Goal: Task Accomplishment & Management: Use online tool/utility

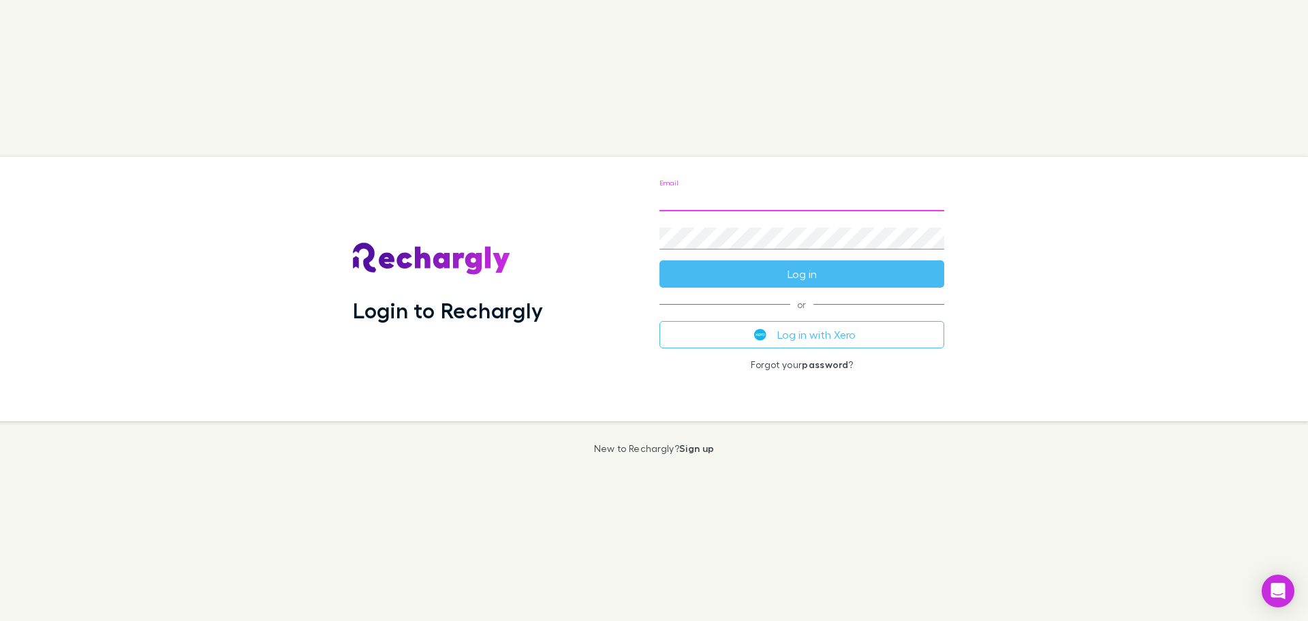
click at [695, 200] on input "Email" at bounding box center [802, 200] width 285 height 22
type input "**********"
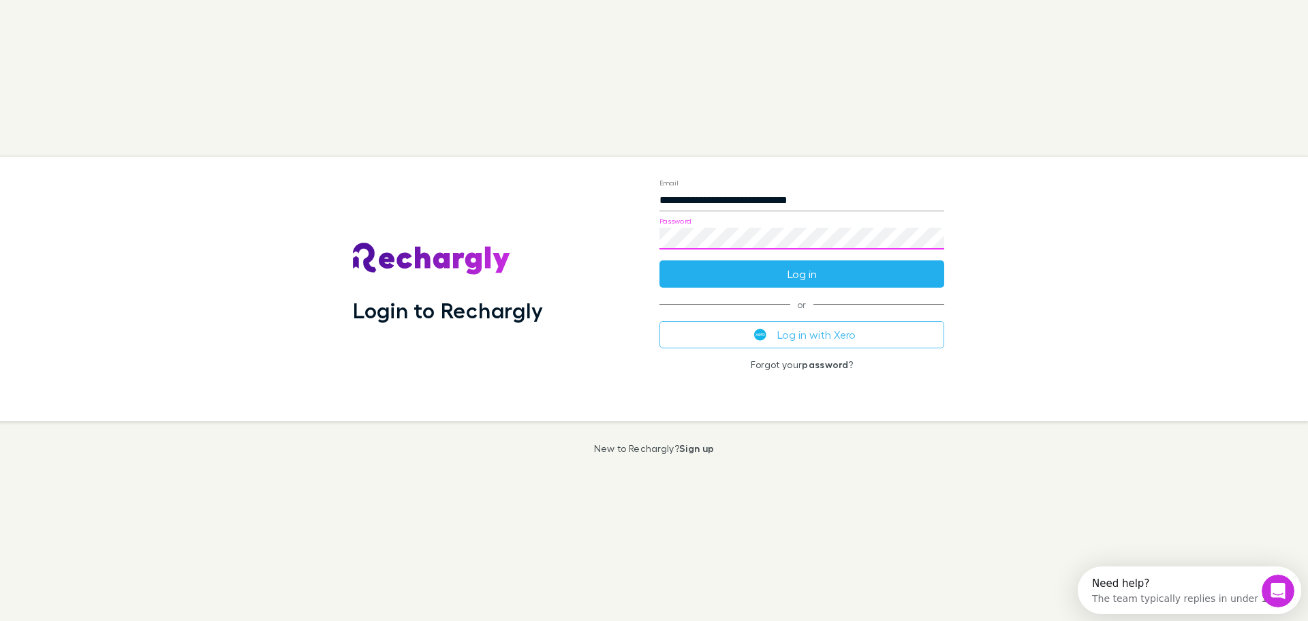
click at [837, 271] on button "Log in" at bounding box center [802, 273] width 285 height 27
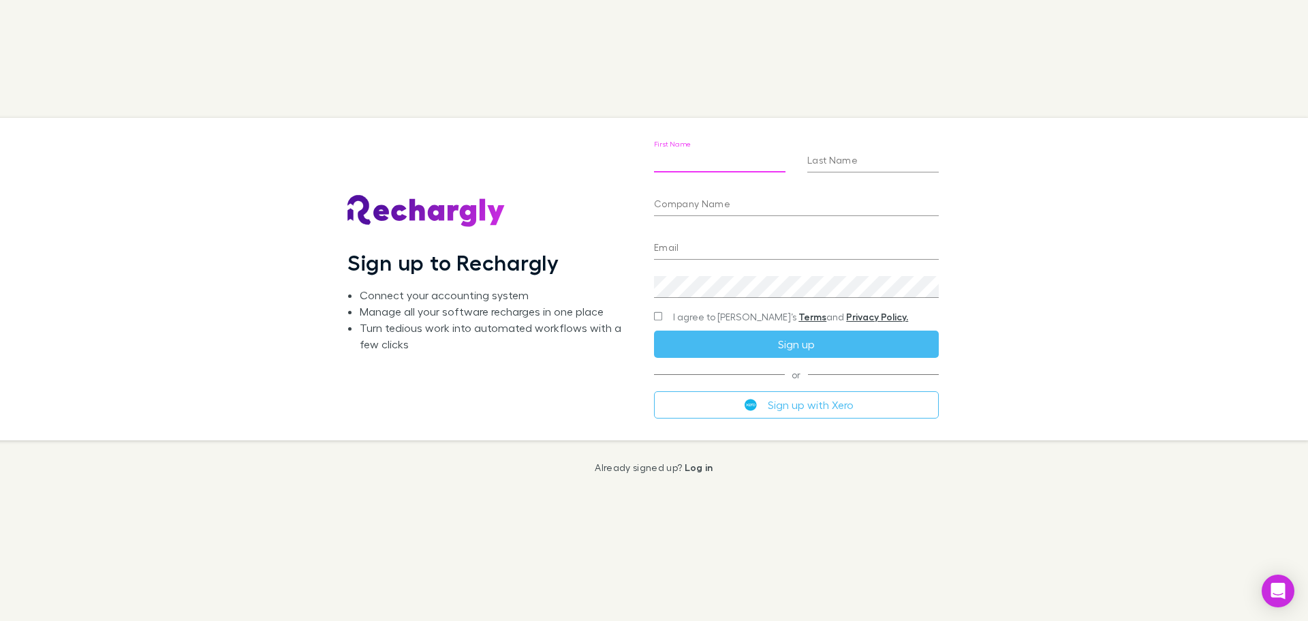
click at [695, 155] on input "First Name" at bounding box center [720, 162] width 132 height 22
type input "********"
type input "******"
type input "**********"
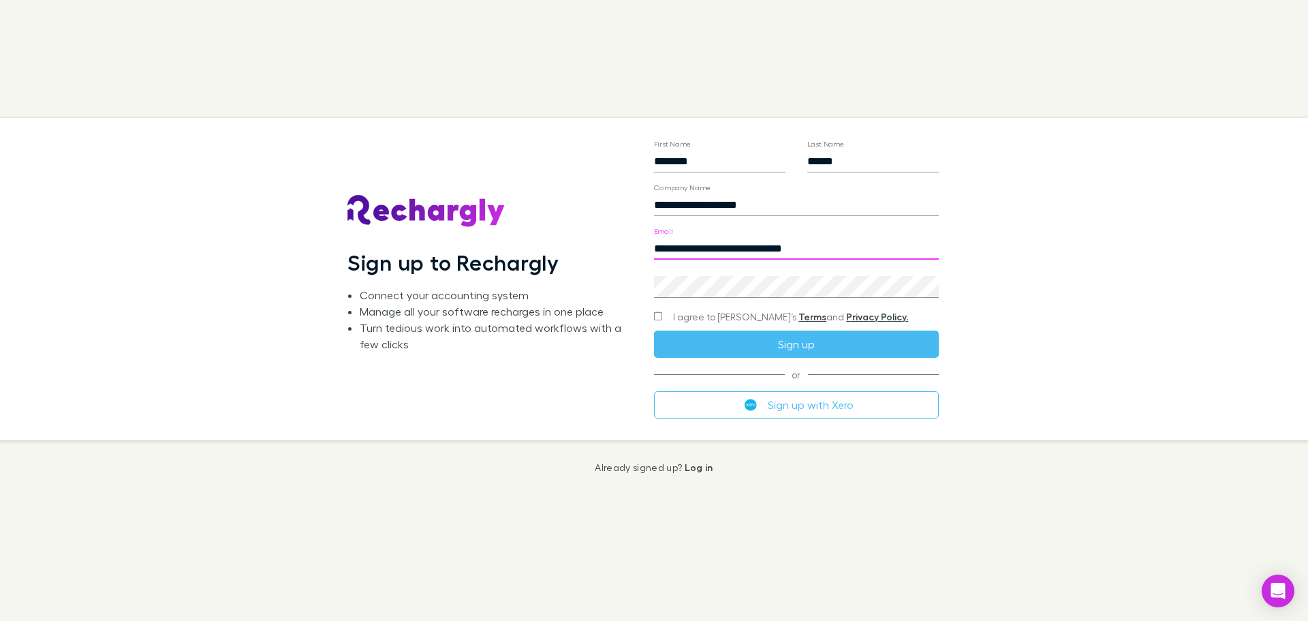
type input "**********"
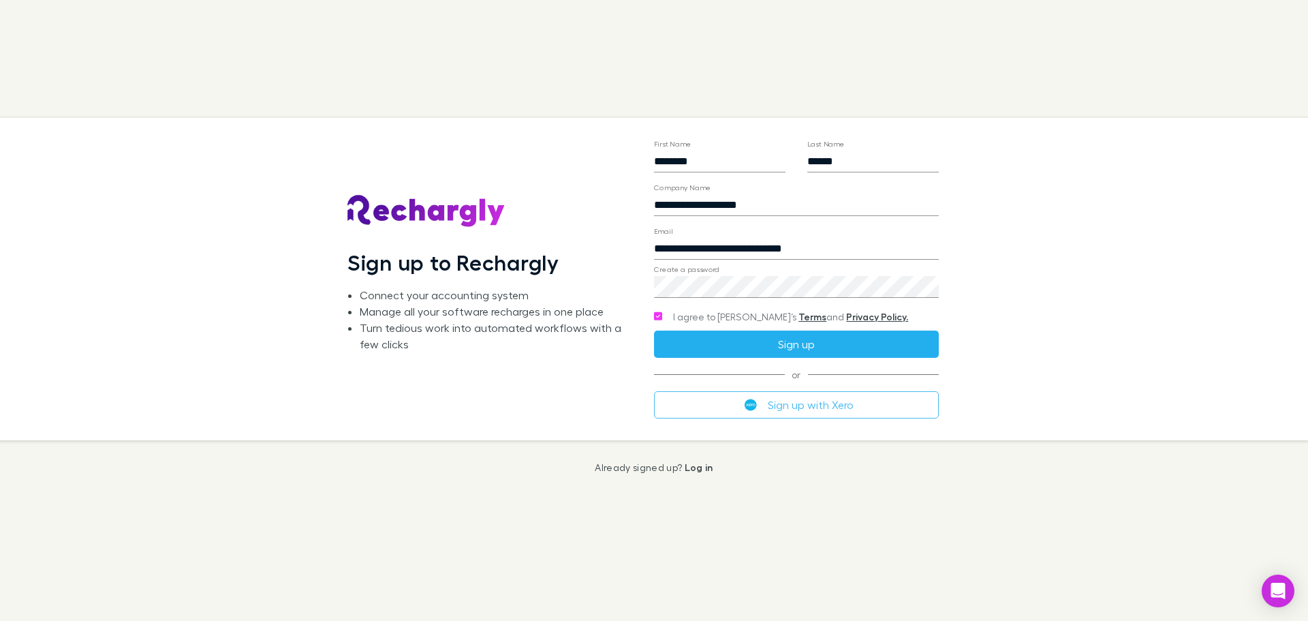
click at [766, 344] on button "Sign up" at bounding box center [796, 343] width 285 height 27
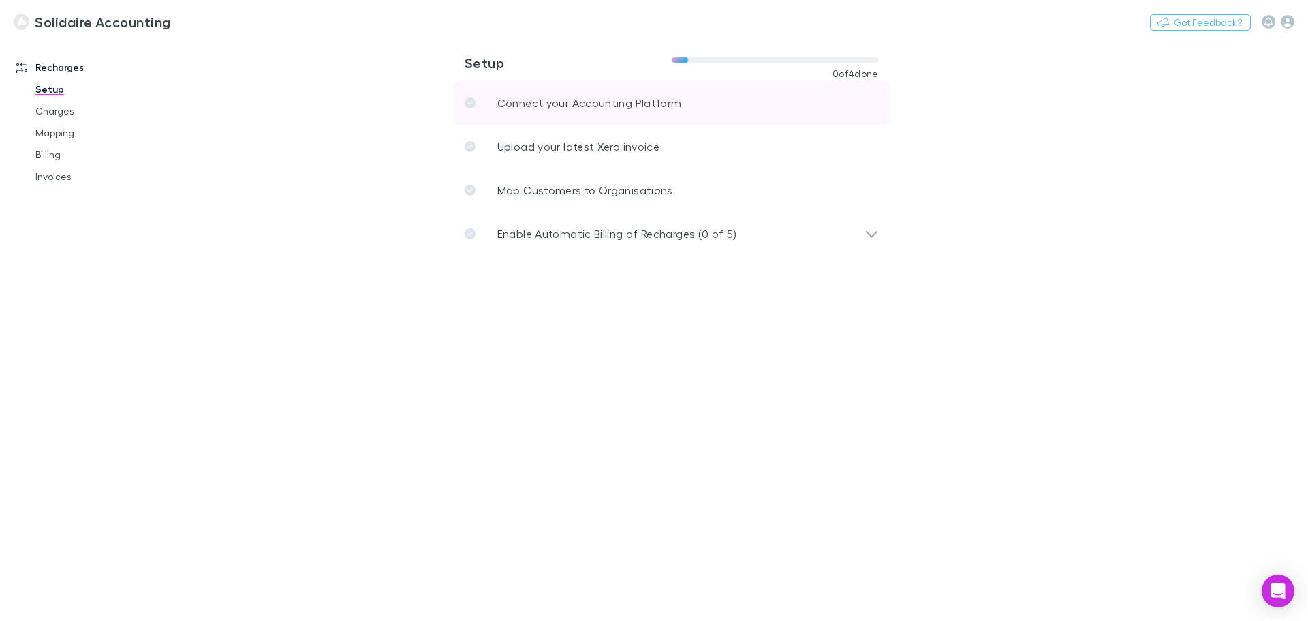
click at [564, 105] on p "Connect your Accounting Platform" at bounding box center [589, 103] width 185 height 16
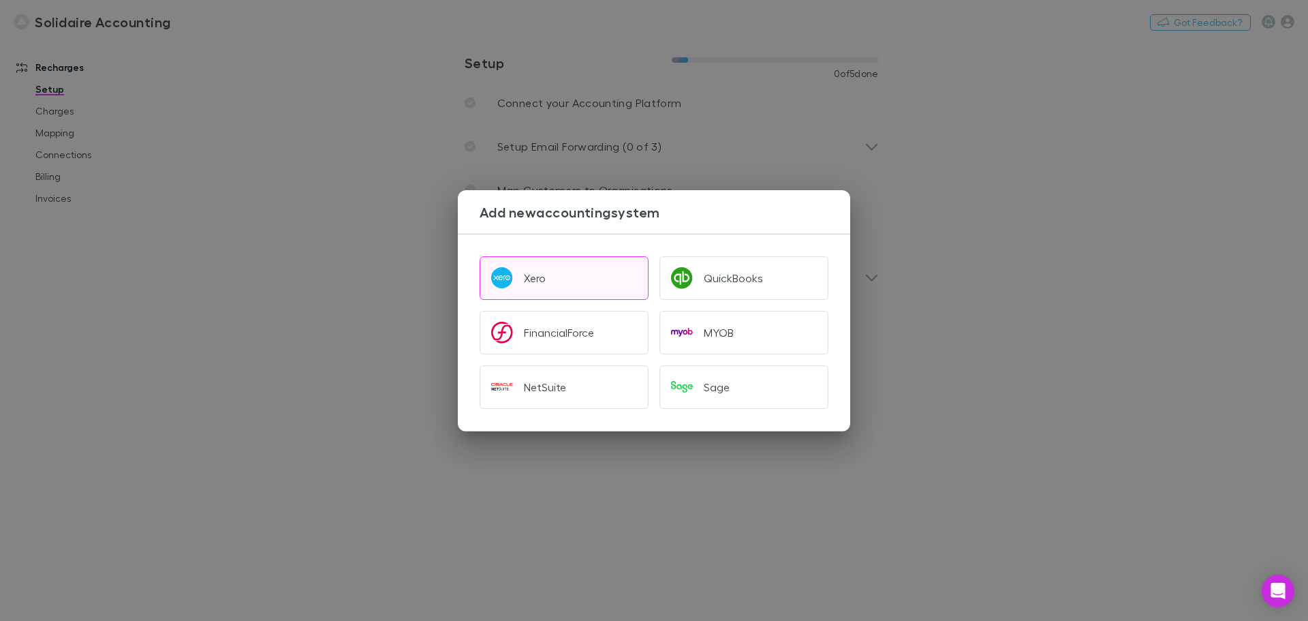
click at [531, 283] on div "Xero" at bounding box center [535, 278] width 22 height 14
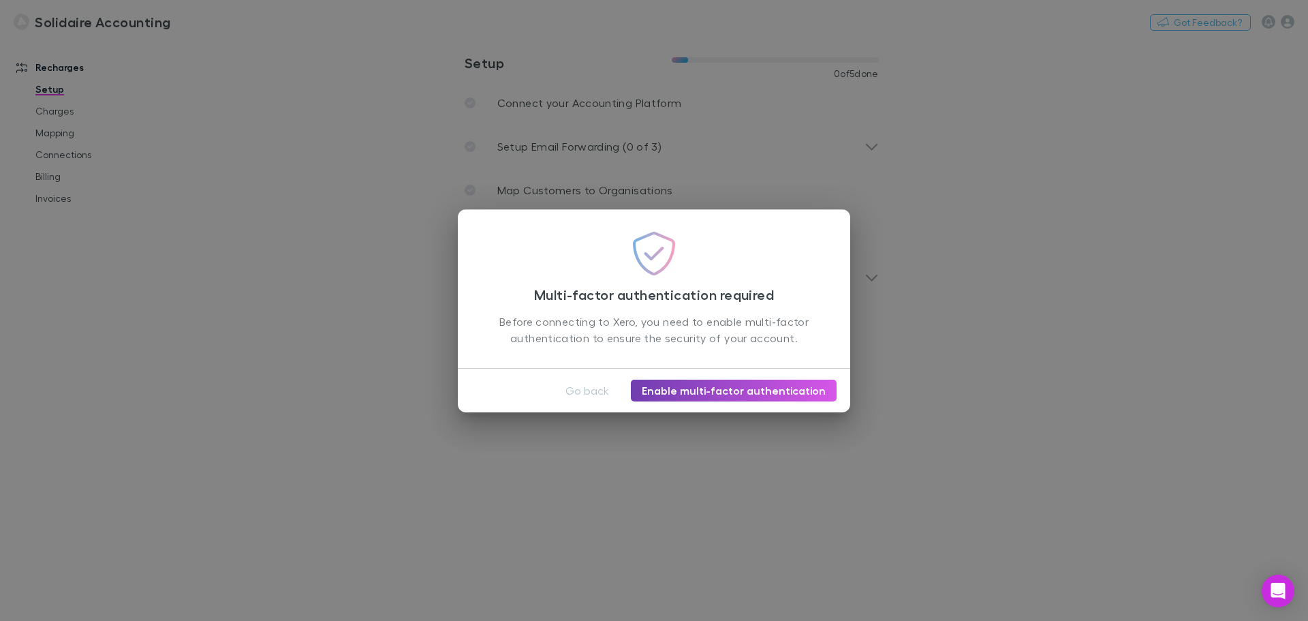
click at [694, 390] on link "Enable multi-factor authentication" at bounding box center [734, 391] width 206 height 22
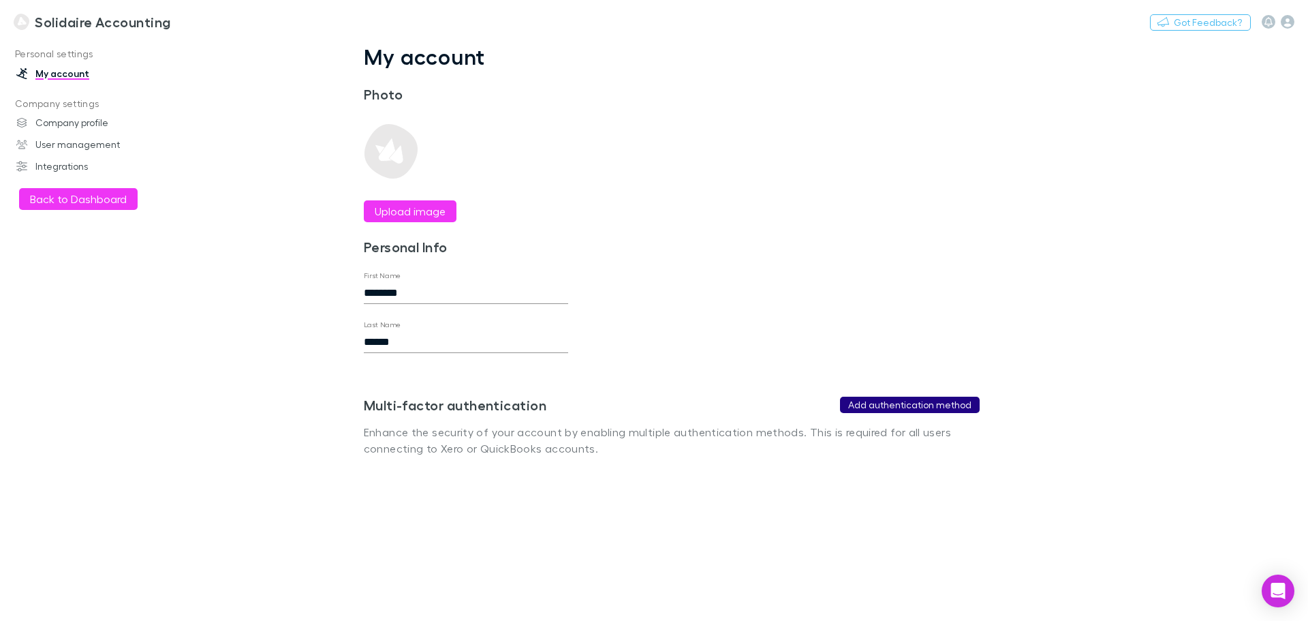
click at [893, 401] on button "Add authentication method" at bounding box center [910, 405] width 140 height 16
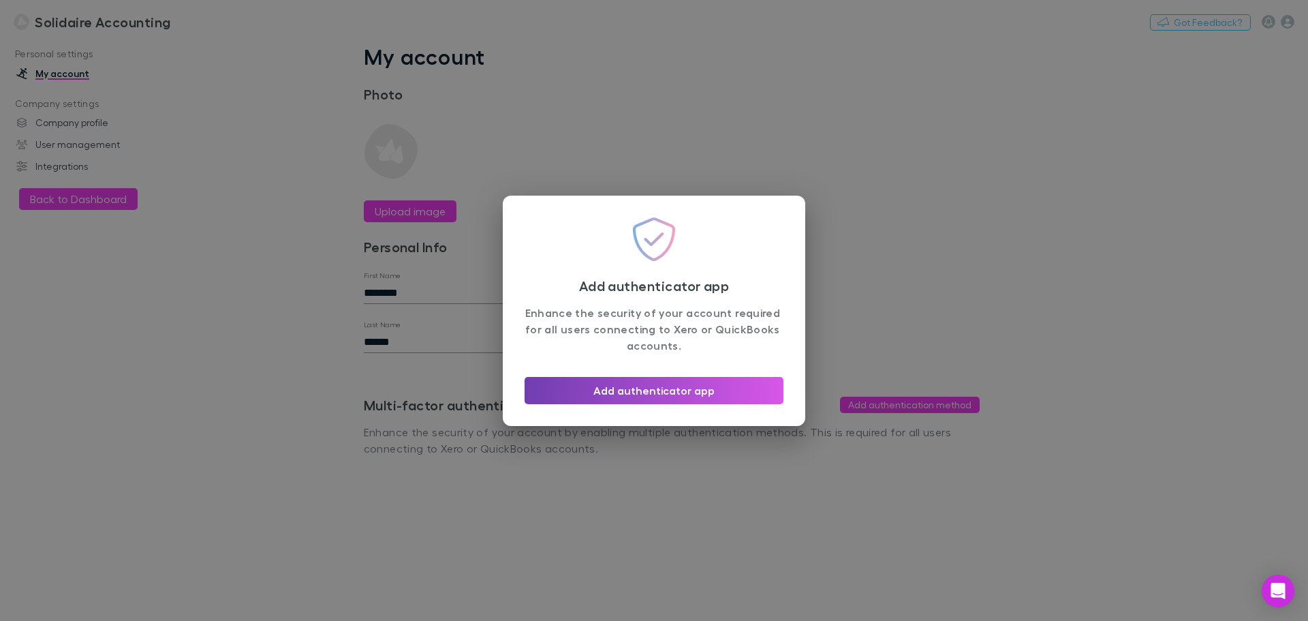
click at [676, 387] on button "Add authenticator app" at bounding box center [654, 390] width 259 height 27
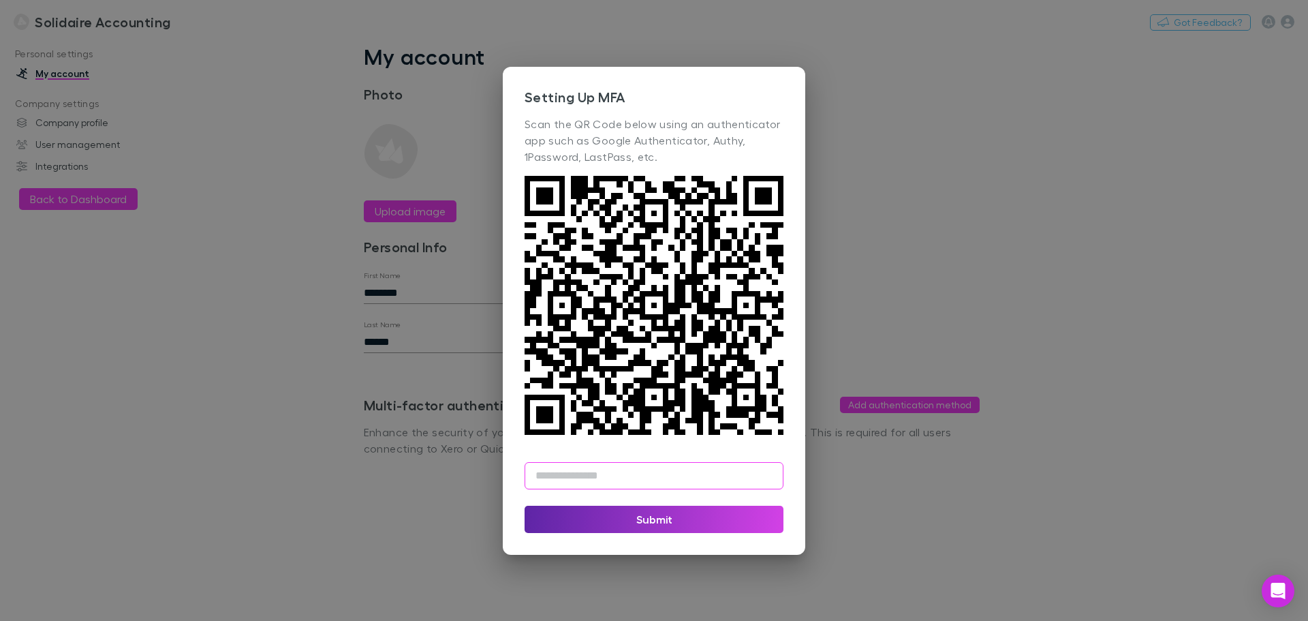
click at [553, 469] on input "text" at bounding box center [654, 475] width 259 height 27
drag, startPoint x: 551, startPoint y: 477, endPoint x: 650, endPoint y: 479, distance: 98.8
click at [550, 478] on input "******" at bounding box center [654, 475] width 259 height 27
type input "******"
click at [685, 514] on button "Submit" at bounding box center [654, 519] width 259 height 27
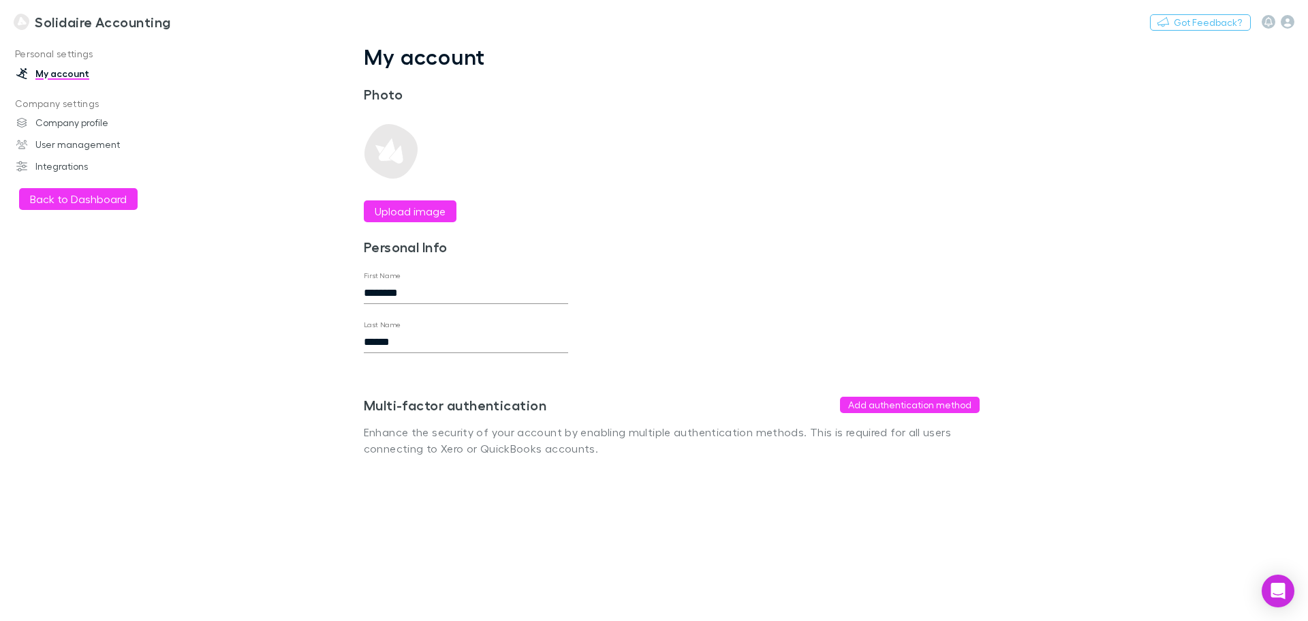
click at [84, 197] on button "Back to Dashboard" at bounding box center [78, 199] width 119 height 22
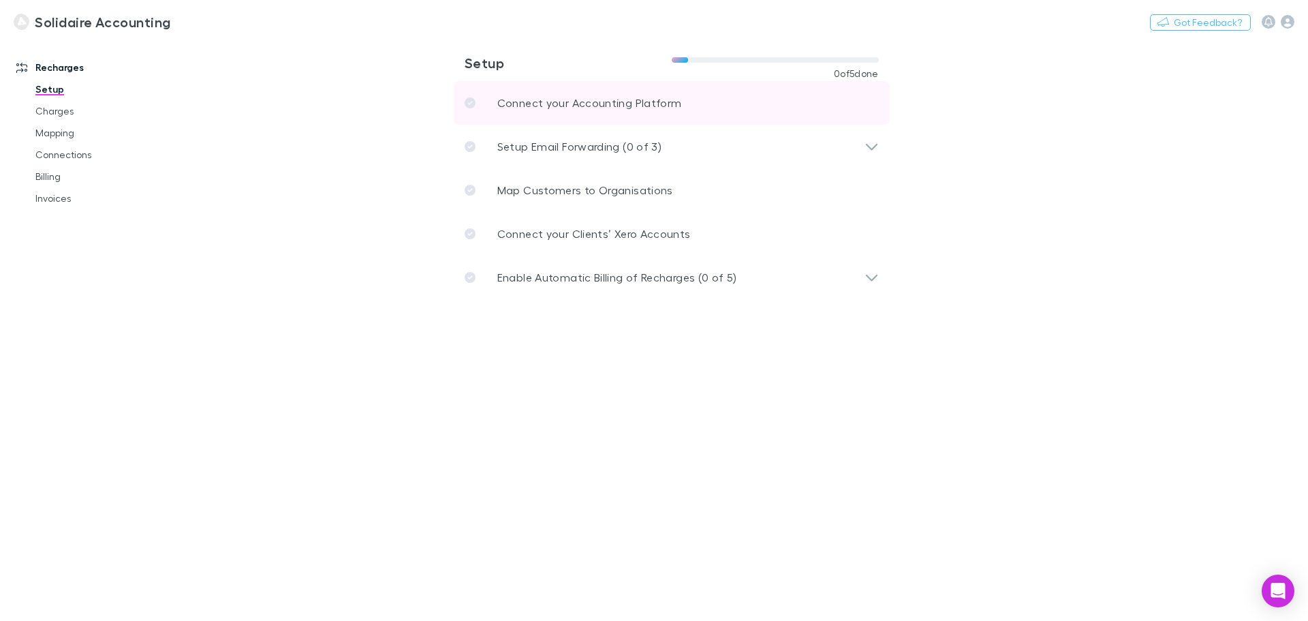
click at [581, 106] on p "Connect your Accounting Platform" at bounding box center [589, 103] width 185 height 16
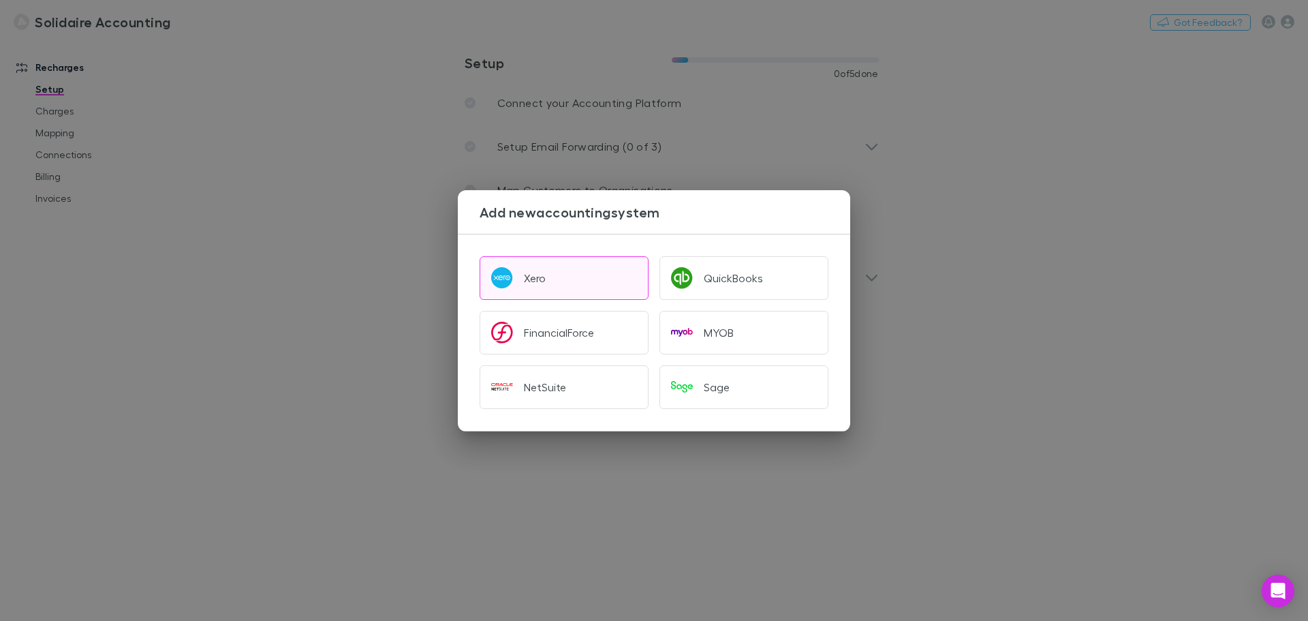
click at [559, 267] on button "Xero" at bounding box center [564, 278] width 169 height 44
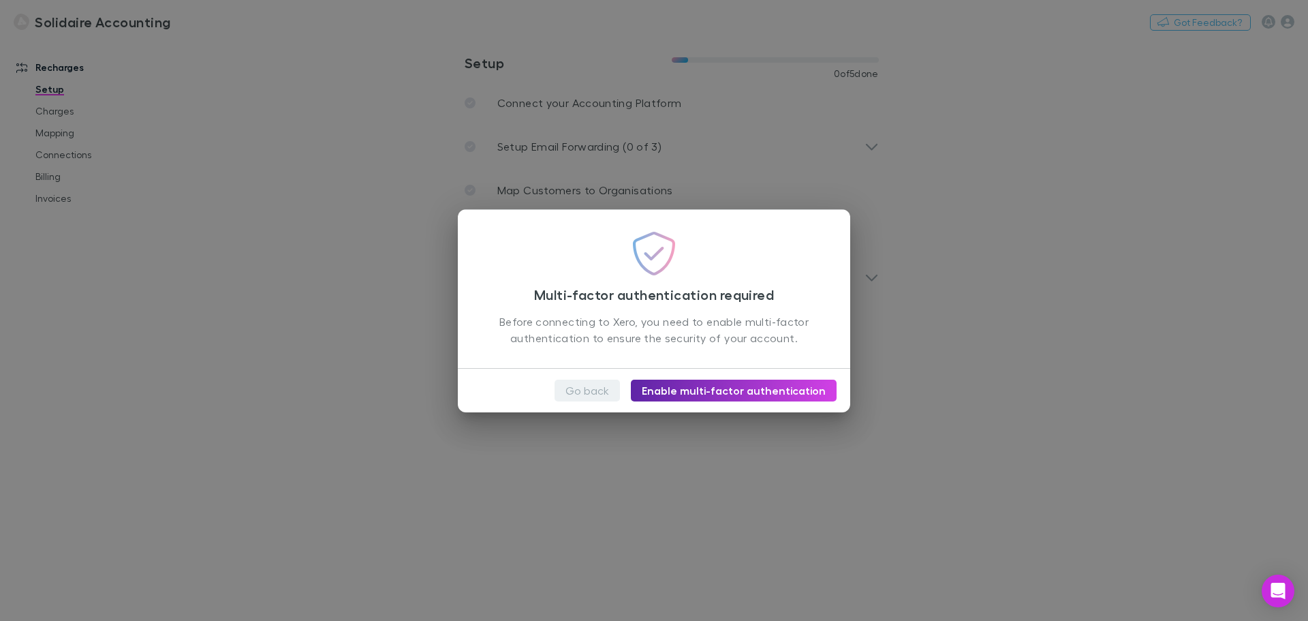
click at [594, 386] on button "Go back" at bounding box center [587, 391] width 65 height 22
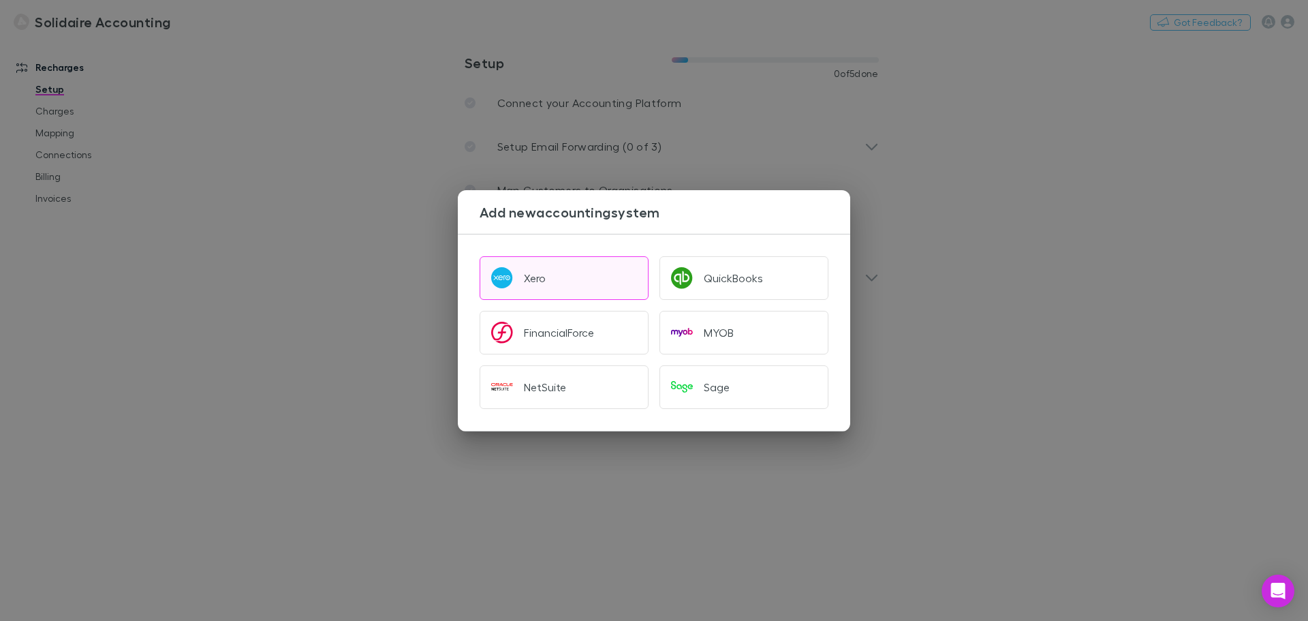
click at [576, 276] on button "Xero" at bounding box center [564, 278] width 169 height 44
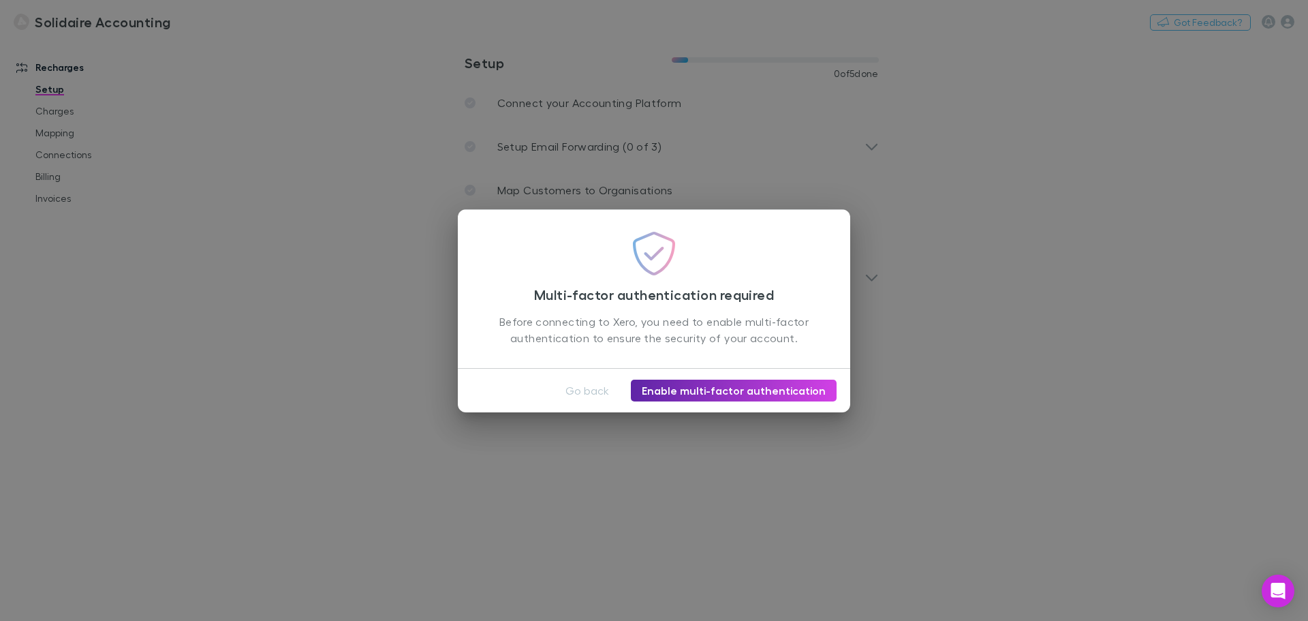
click at [725, 419] on div "Multi-factor authentication required Before connecting to Xero, you need to ena…" at bounding box center [654, 310] width 1308 height 621
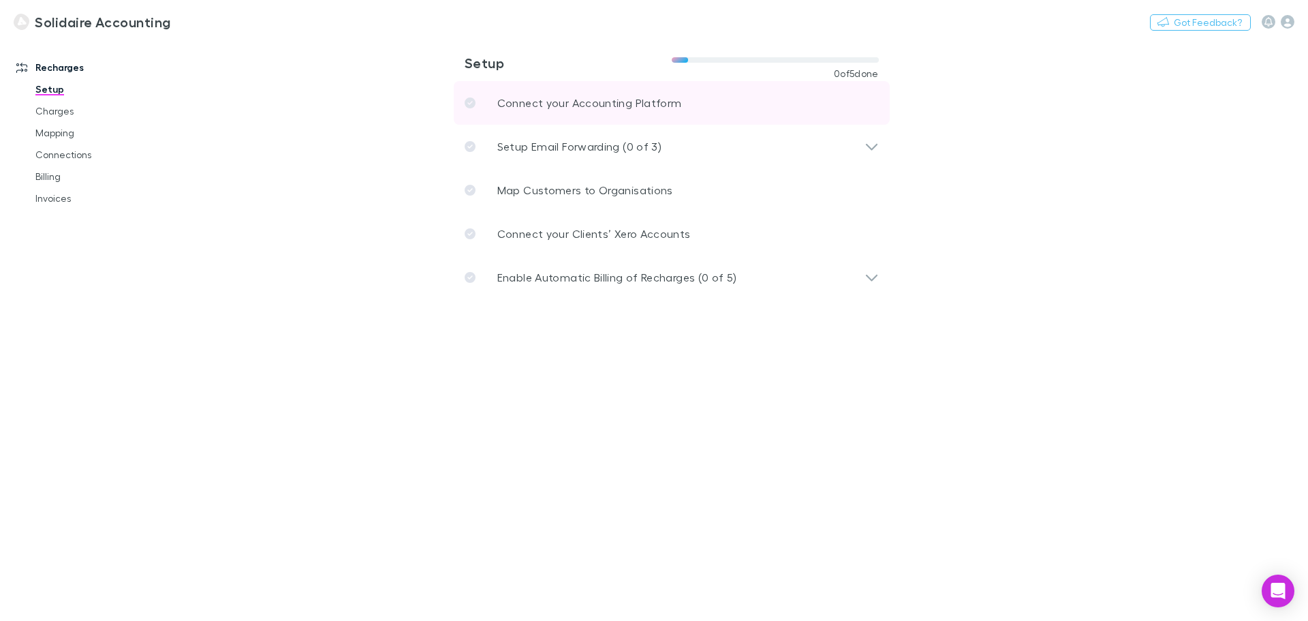
click at [810, 113] on link "Connect your Accounting Platform" at bounding box center [672, 103] width 436 height 44
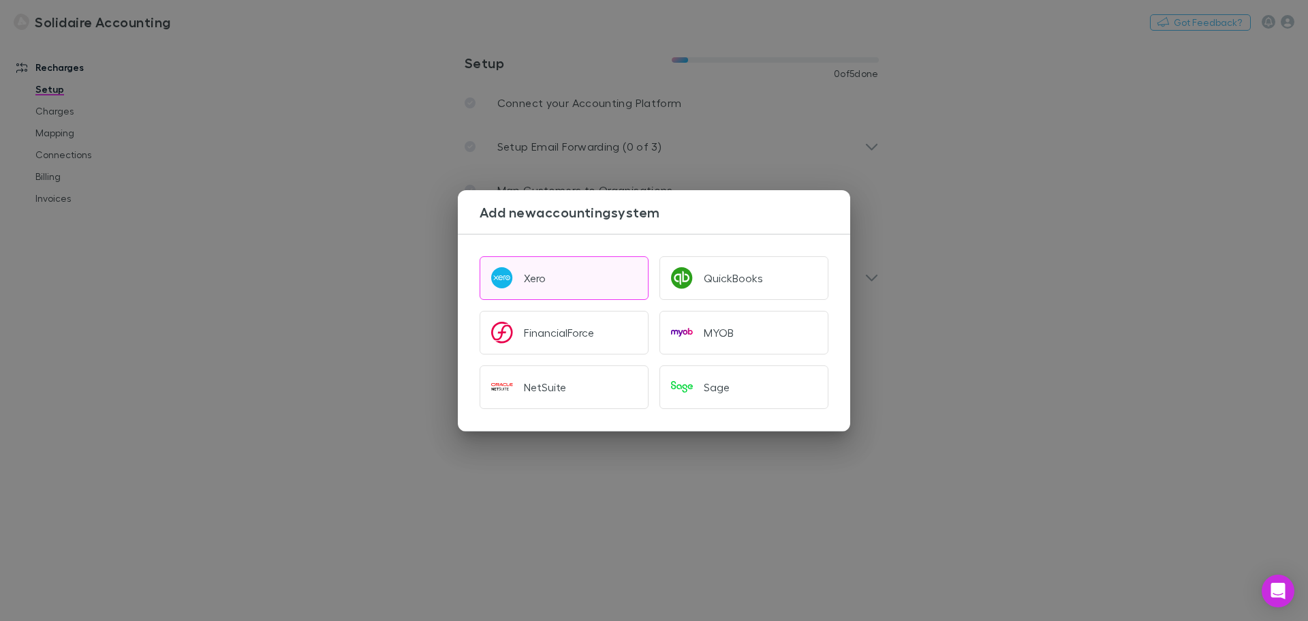
click at [610, 287] on button "Xero" at bounding box center [564, 278] width 169 height 44
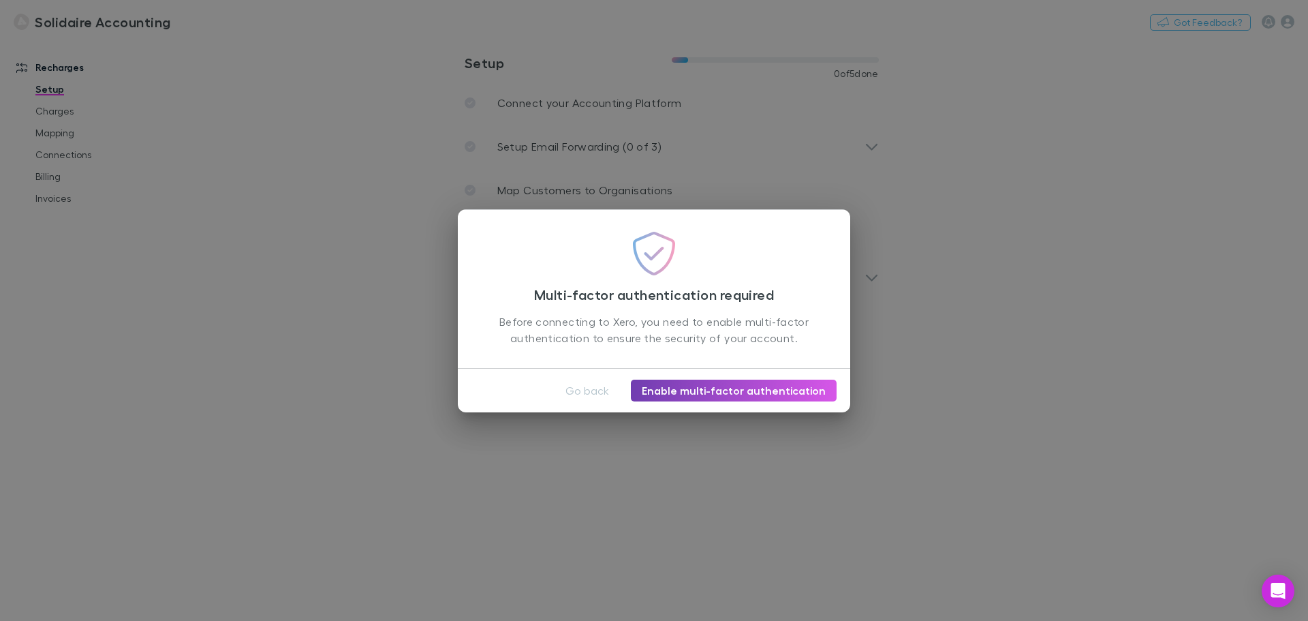
click at [708, 389] on link "Enable multi-factor authentication" at bounding box center [734, 391] width 206 height 22
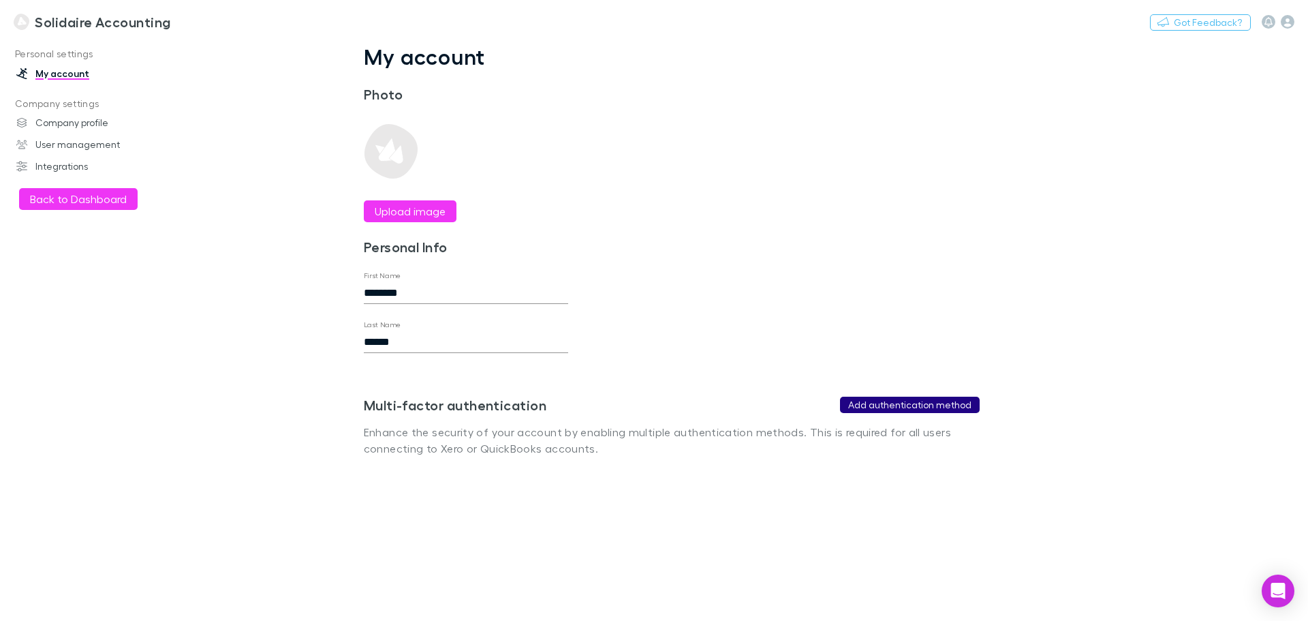
click at [883, 403] on button "Add authentication method" at bounding box center [910, 405] width 140 height 16
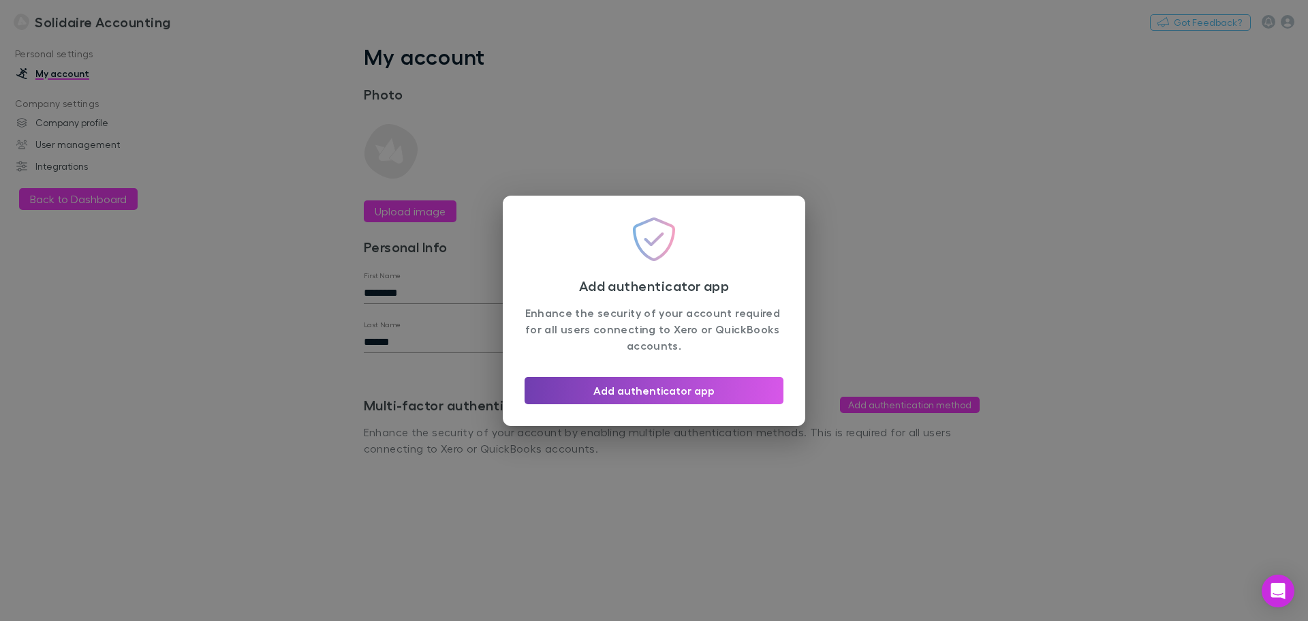
click at [688, 397] on button "Add authenticator app" at bounding box center [654, 390] width 259 height 27
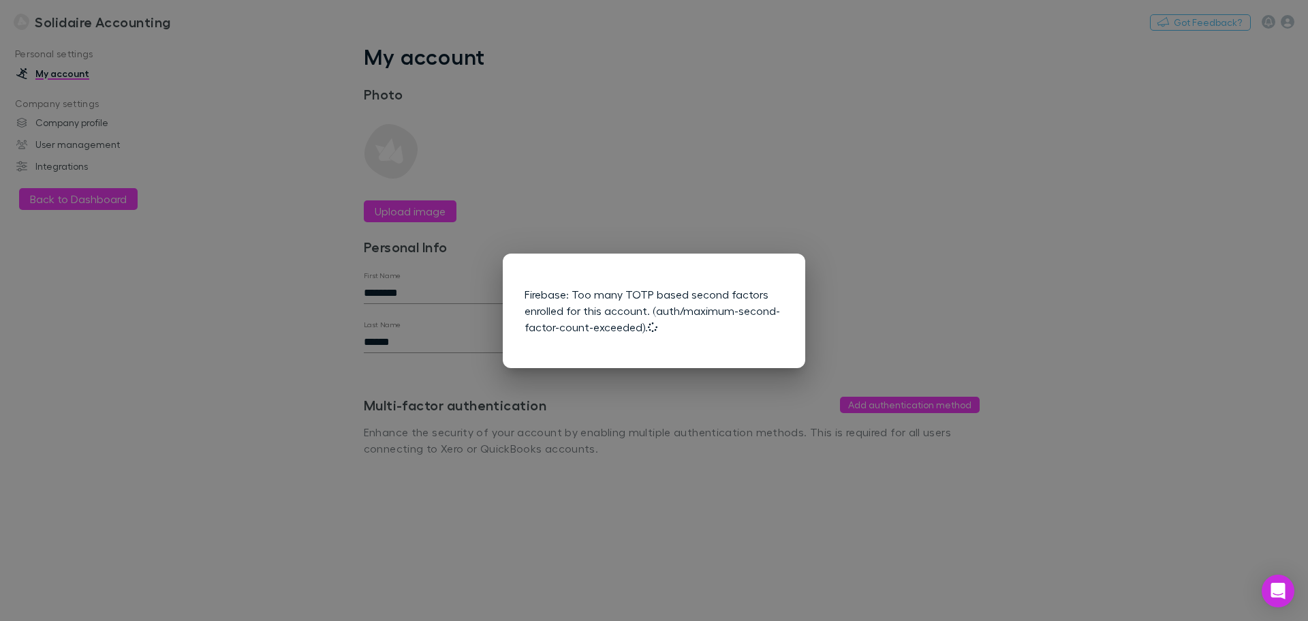
click at [967, 326] on div "Firebase: Too many TOTP based second factors enrolled for this account. (auth/m…" at bounding box center [654, 310] width 1308 height 621
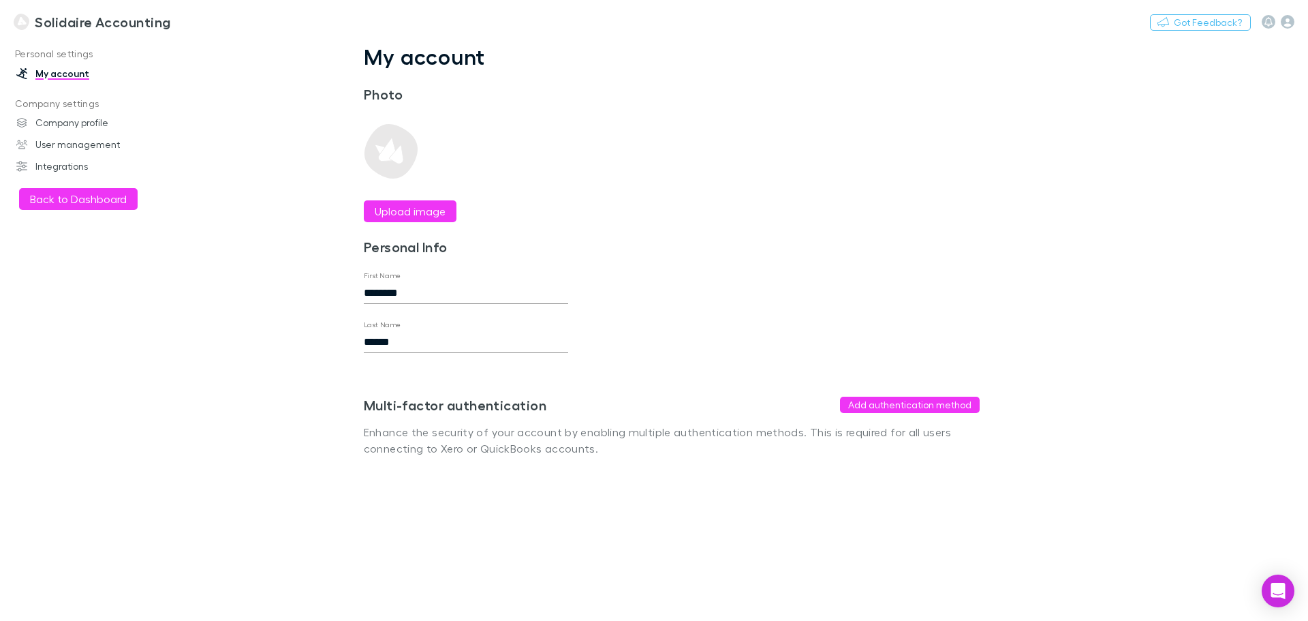
click at [60, 75] on link "My account" at bounding box center [93, 74] width 181 height 22
click at [57, 51] on p "Personal settings" at bounding box center [93, 54] width 181 height 17
click at [50, 122] on link "Company profile" at bounding box center [93, 123] width 181 height 22
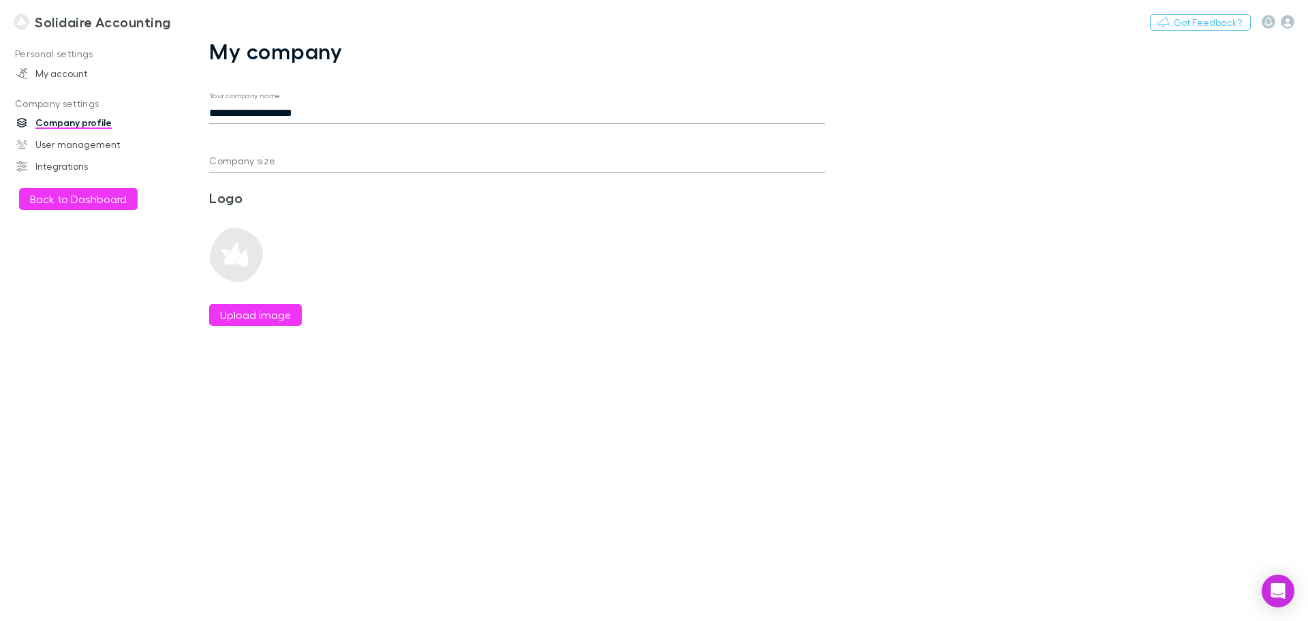
click at [55, 103] on p "Company settings" at bounding box center [93, 103] width 181 height 17
click at [46, 16] on h3 "Solidaire Accounting" at bounding box center [103, 22] width 136 height 16
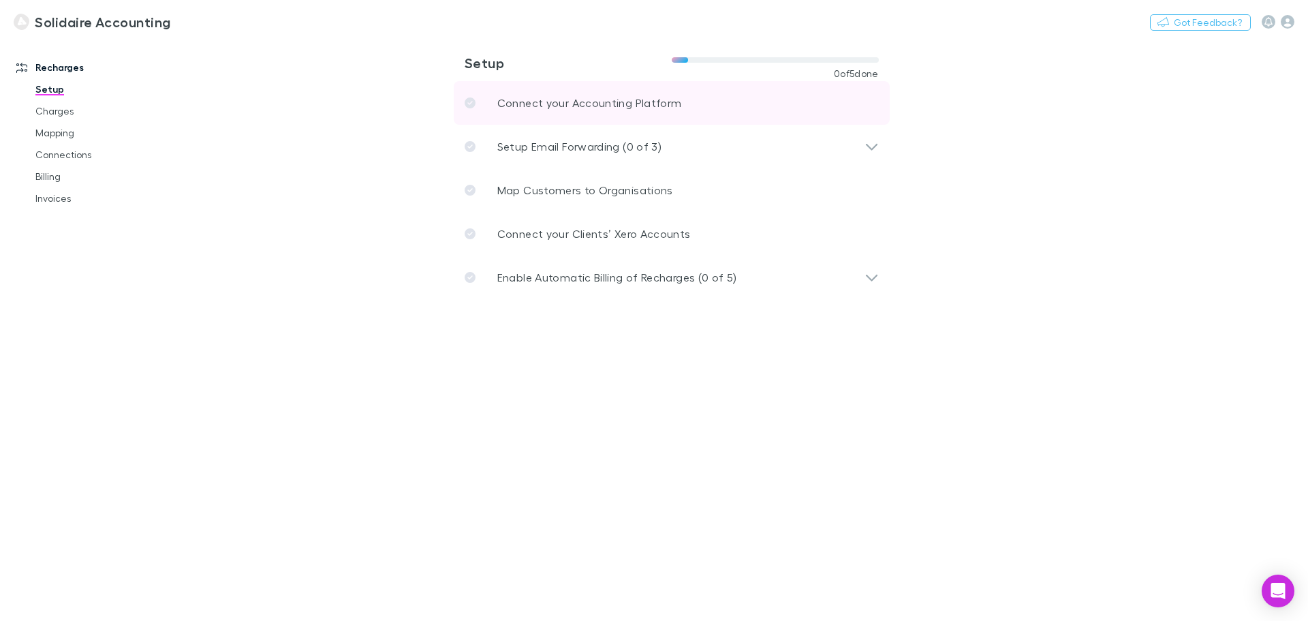
click at [637, 102] on p "Connect your Accounting Platform" at bounding box center [589, 103] width 185 height 16
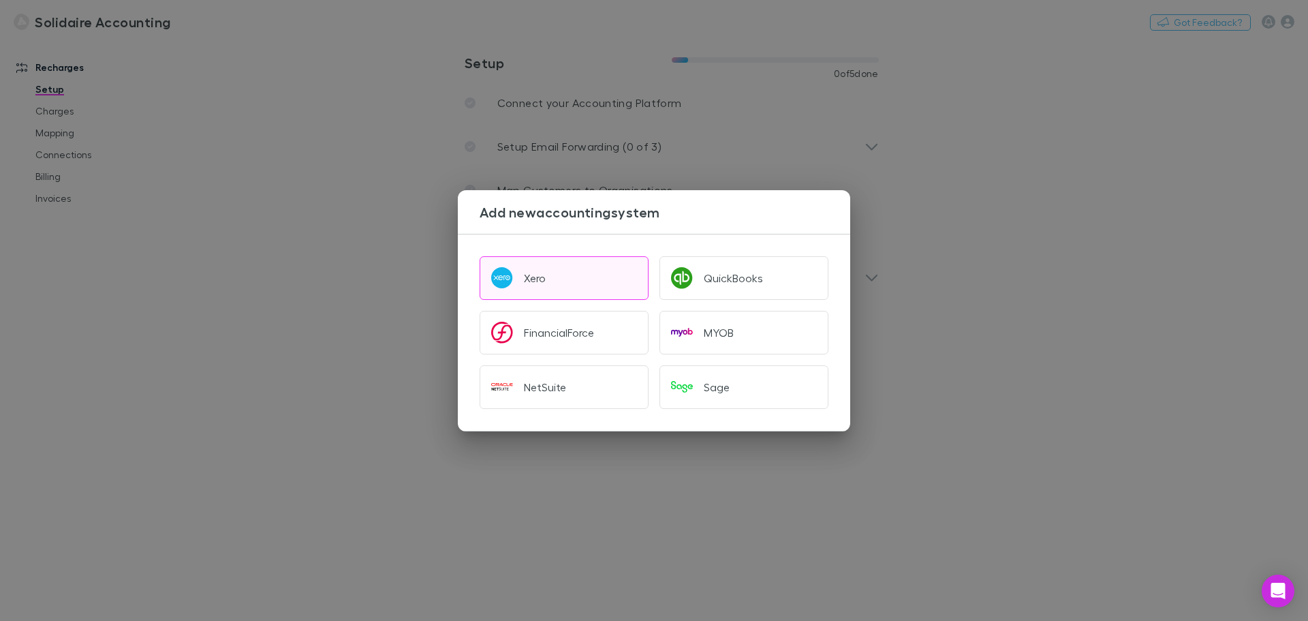
click at [540, 272] on div "Xero" at bounding box center [535, 278] width 22 height 14
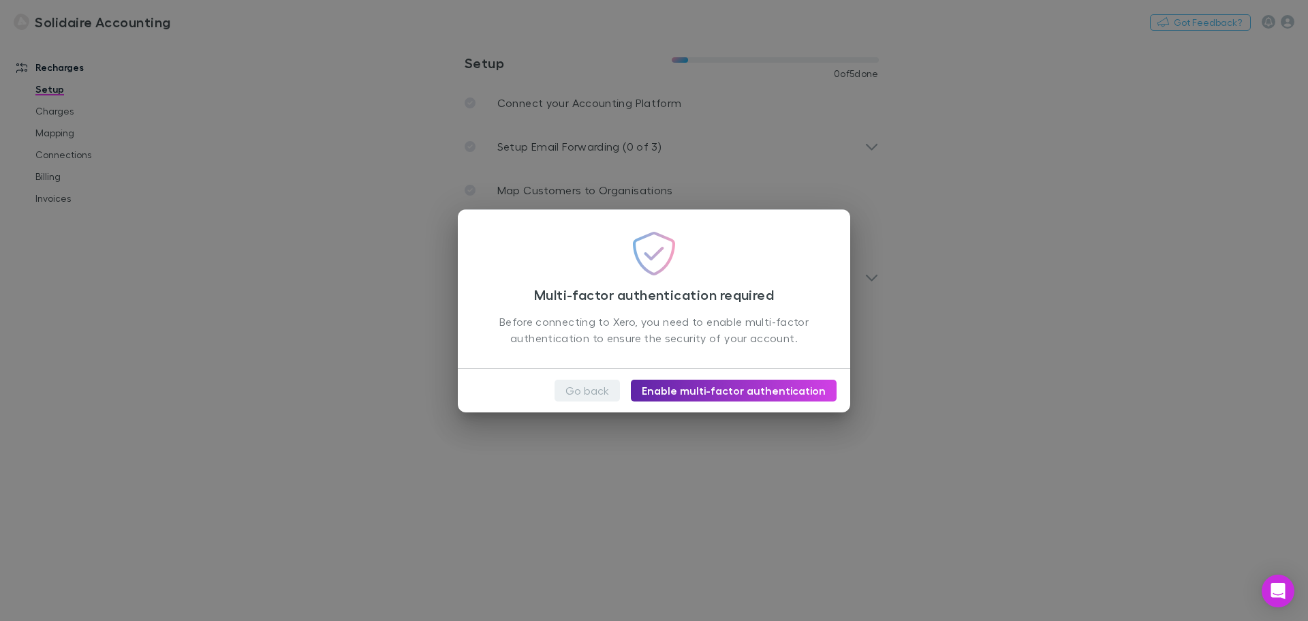
click at [602, 387] on button "Go back" at bounding box center [587, 391] width 65 height 22
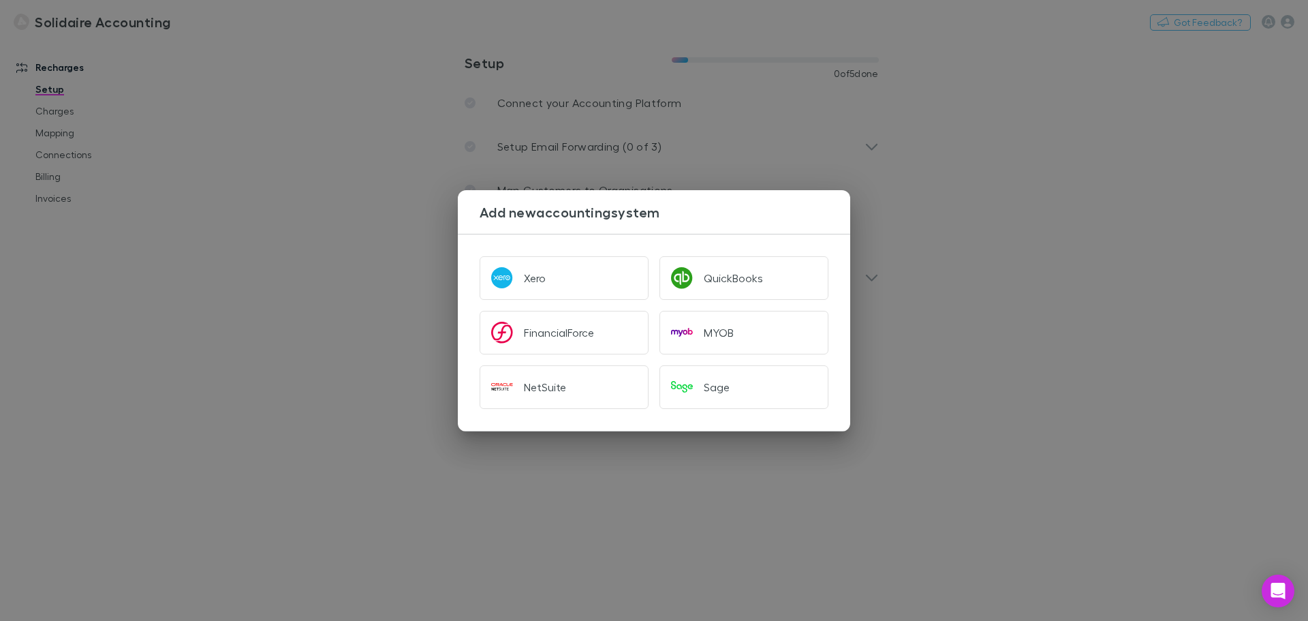
click at [451, 137] on div "Add new accounting system Xero QuickBooks FinancialForce MYOB NetSuite Sage" at bounding box center [654, 310] width 1308 height 621
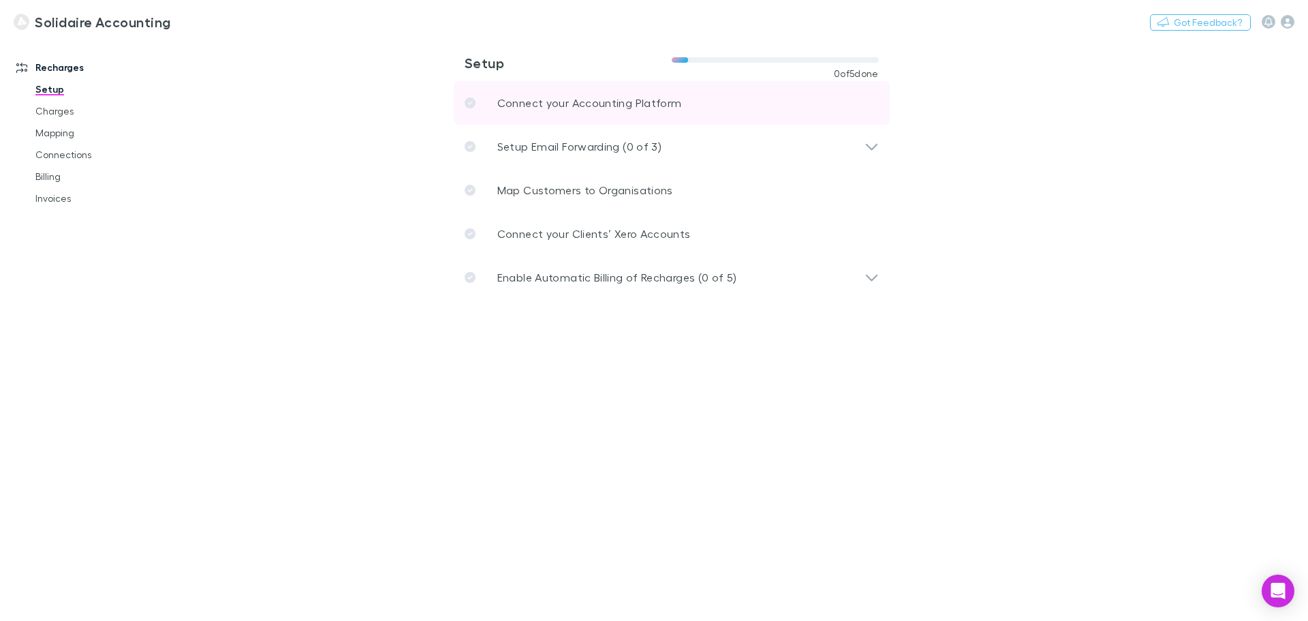
click at [544, 108] on p "Connect your Accounting Platform" at bounding box center [589, 103] width 185 height 16
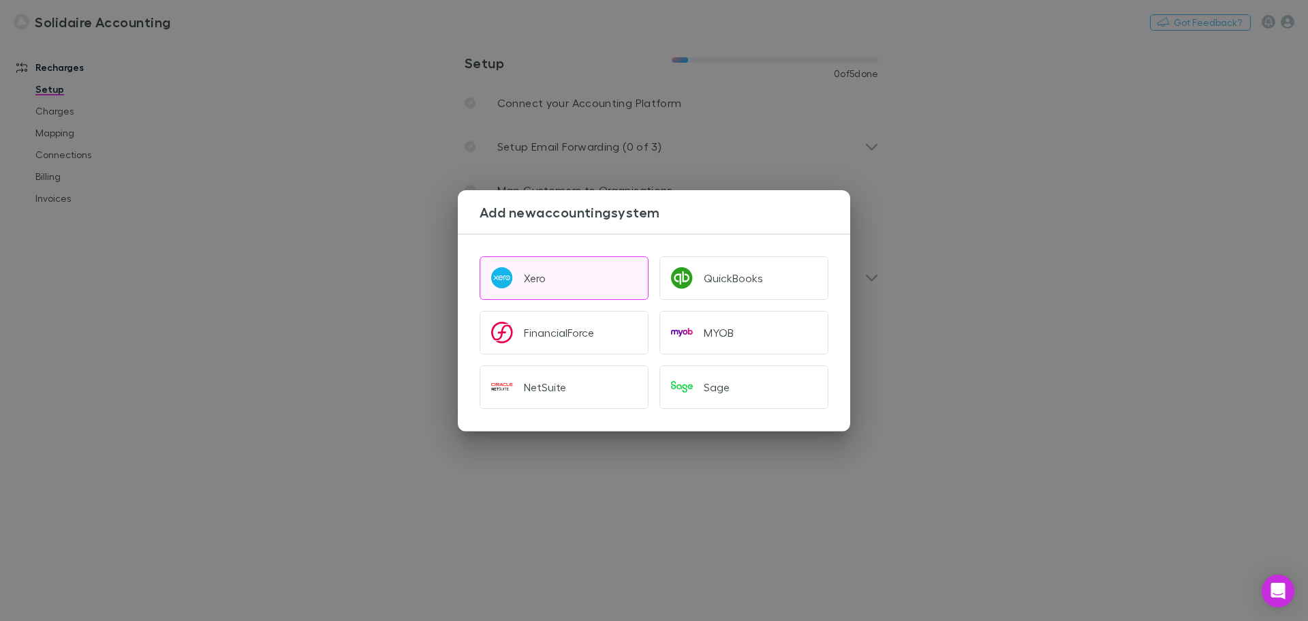
click at [542, 286] on button "Xero" at bounding box center [564, 278] width 169 height 44
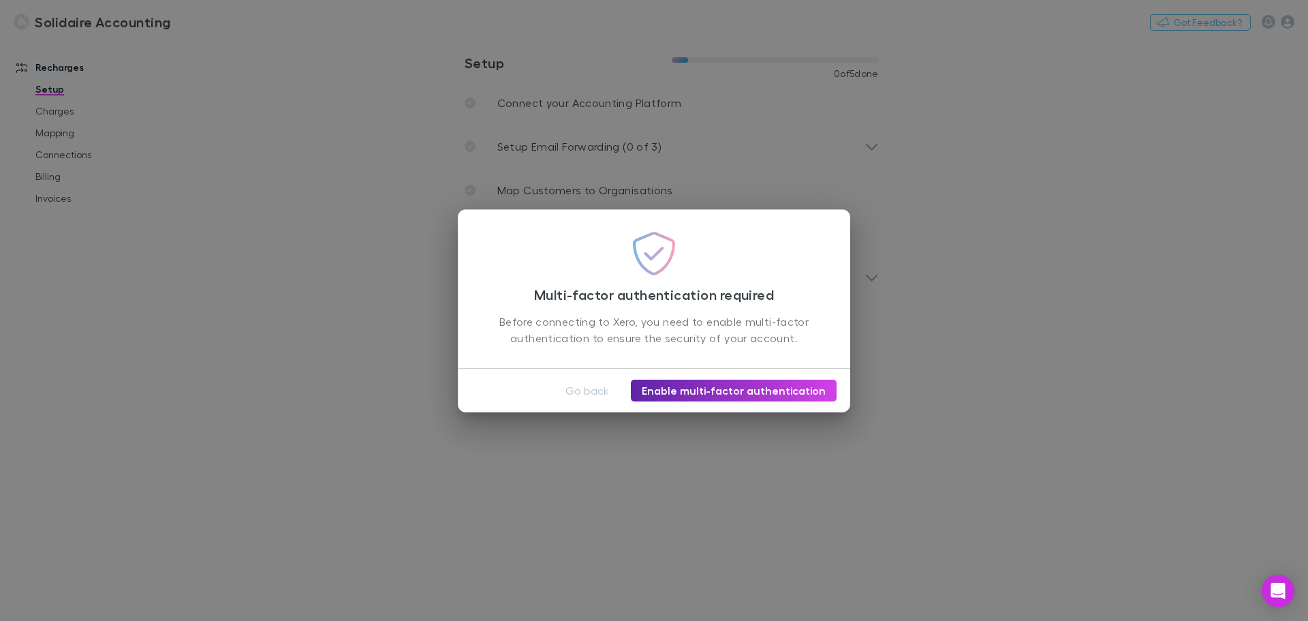
drag, startPoint x: 874, startPoint y: 247, endPoint x: 909, endPoint y: 252, distance: 35.1
click at [875, 247] on div "Multi-factor authentication required Before connecting to Xero, you need to ena…" at bounding box center [654, 310] width 1308 height 621
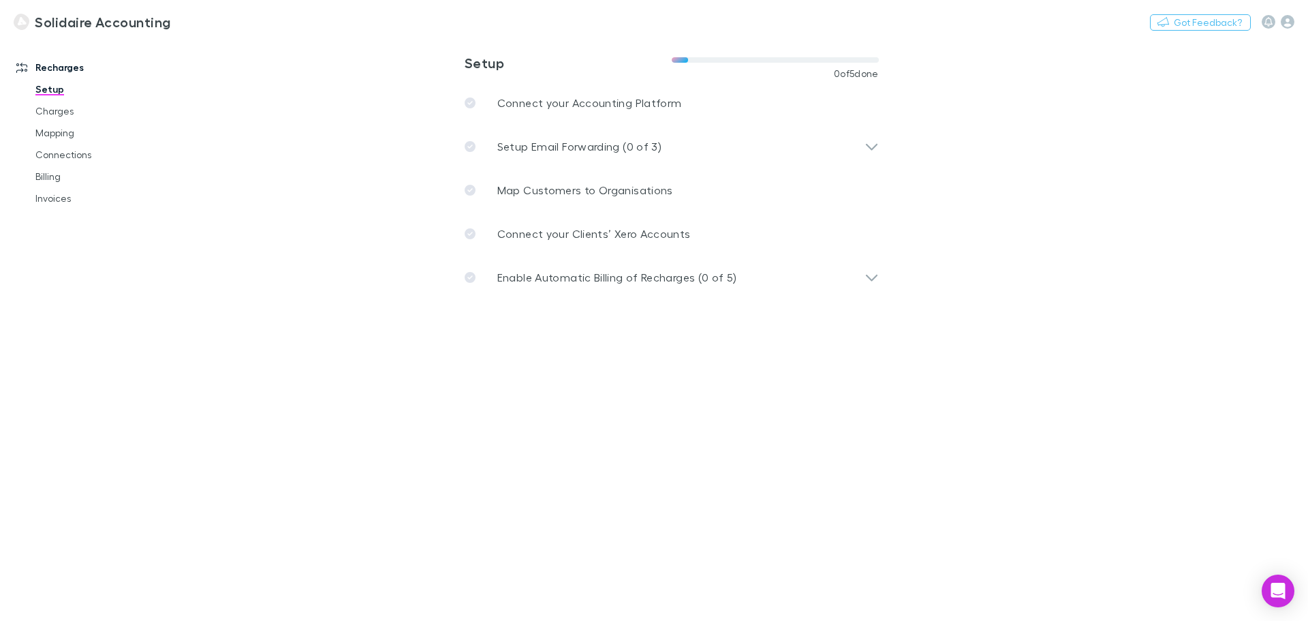
click at [136, 28] on h3 "Solidaire Accounting" at bounding box center [103, 22] width 136 height 16
click at [1287, 22] on icon "button" at bounding box center [1288, 22] width 14 height 14
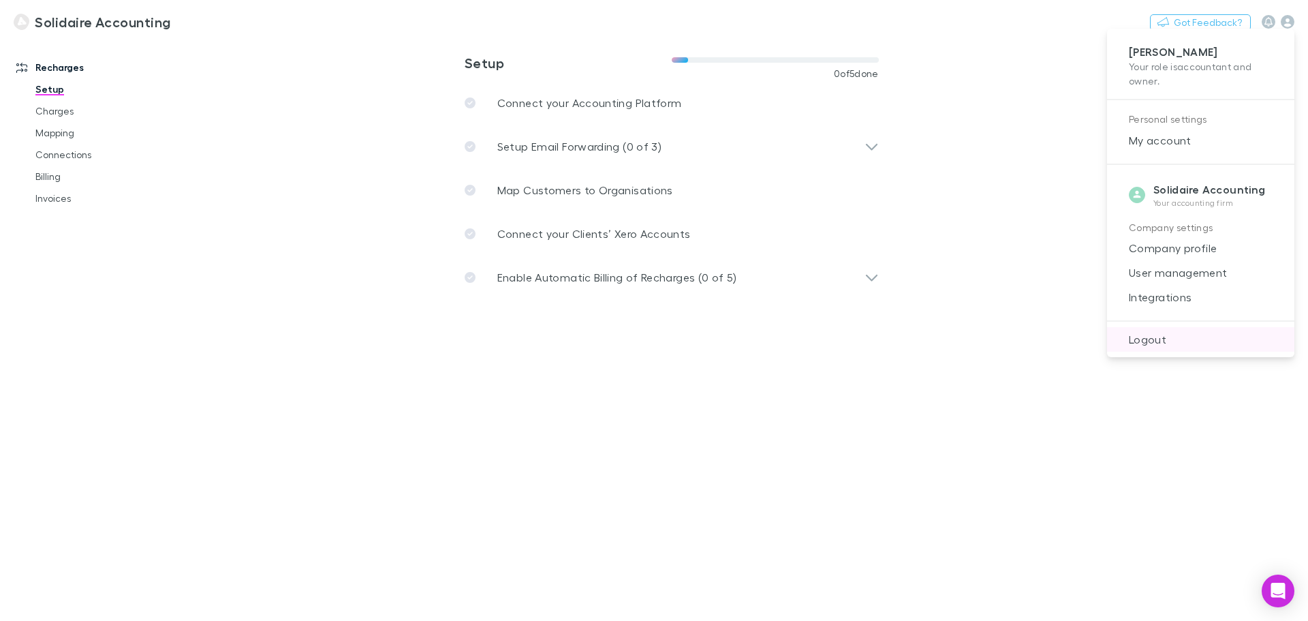
click at [1152, 343] on span "Logout" at bounding box center [1201, 339] width 166 height 16
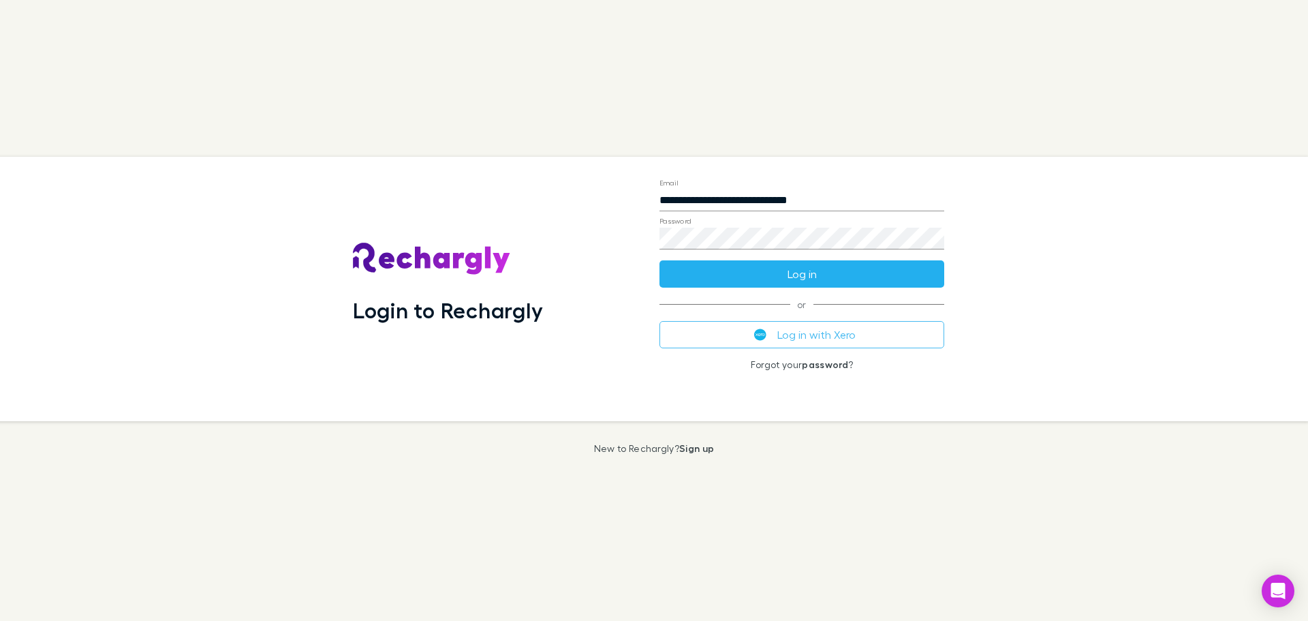
click at [739, 277] on button "Log in" at bounding box center [802, 273] width 285 height 27
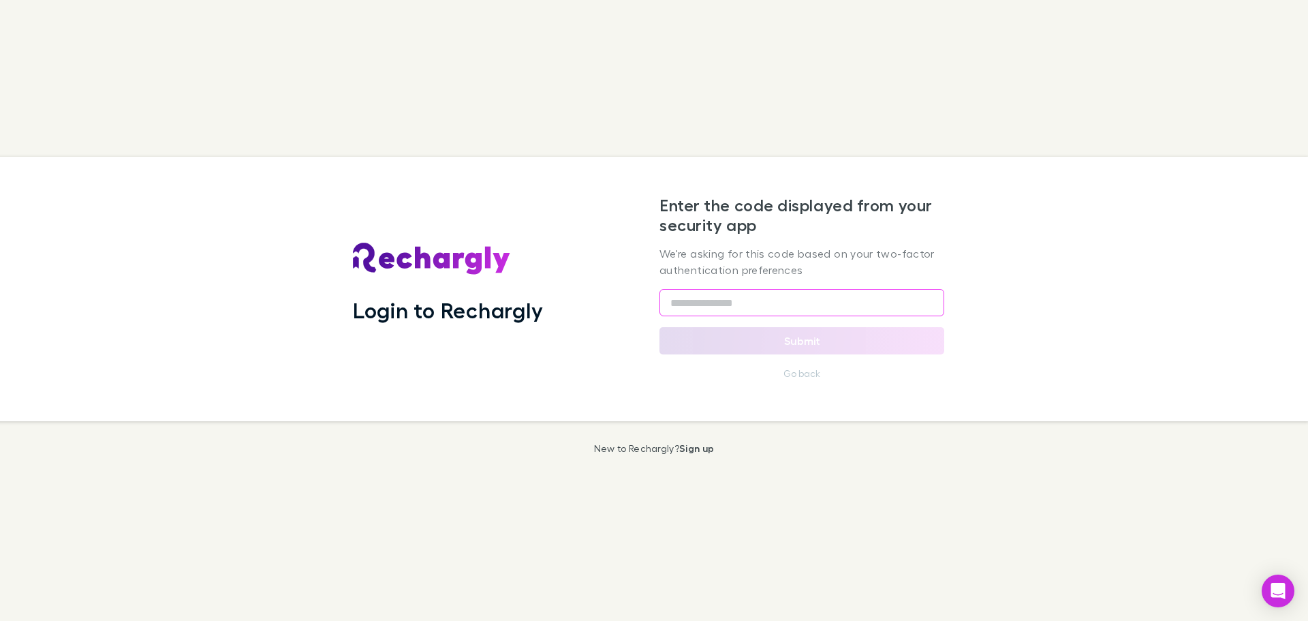
click at [737, 302] on input "text" at bounding box center [802, 302] width 285 height 27
type input "******"
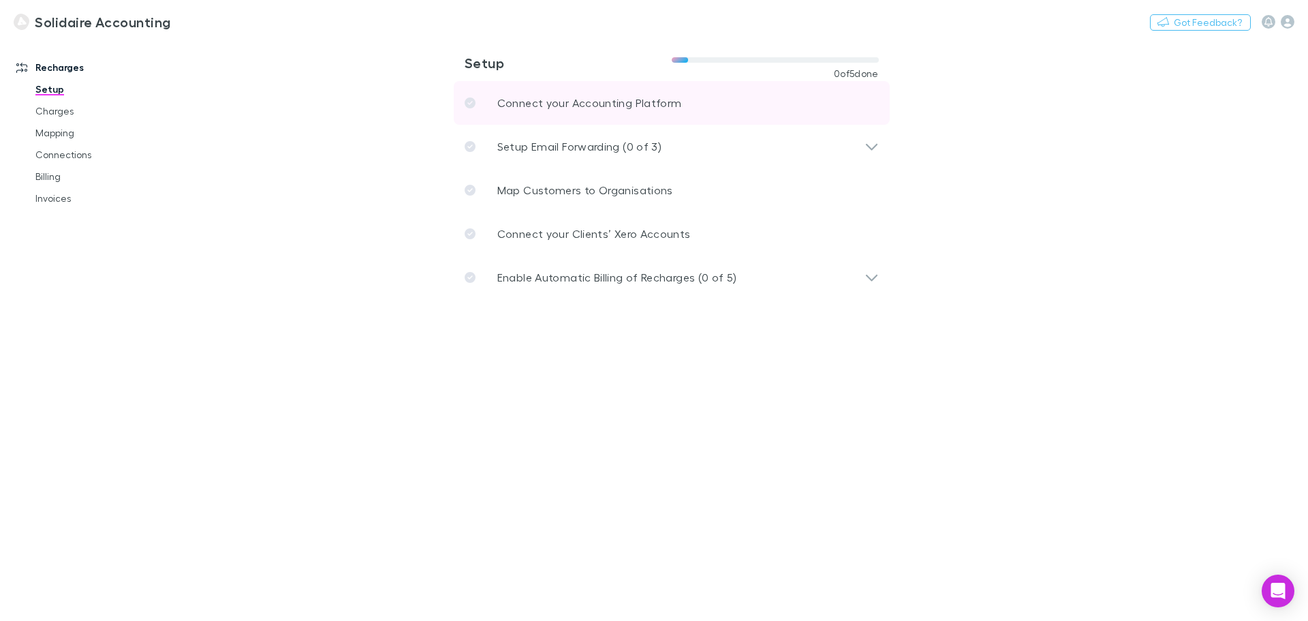
click at [592, 119] on link "Connect your Accounting Platform" at bounding box center [672, 103] width 436 height 44
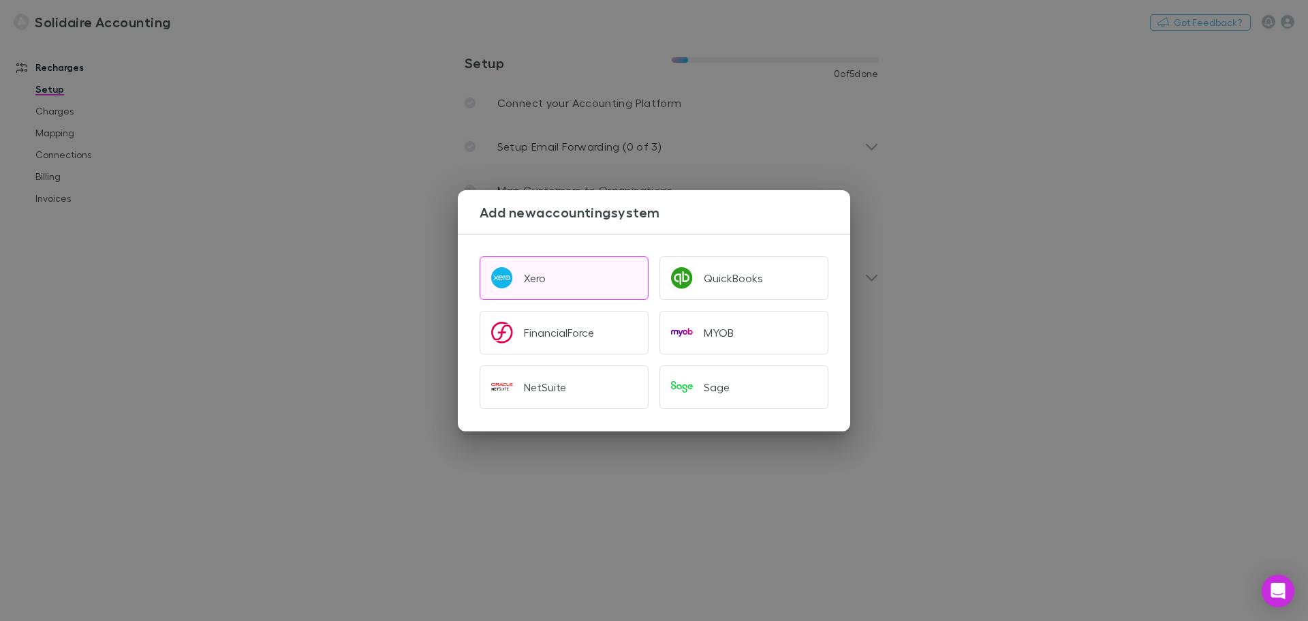
click at [563, 296] on button "Xero" at bounding box center [564, 278] width 169 height 44
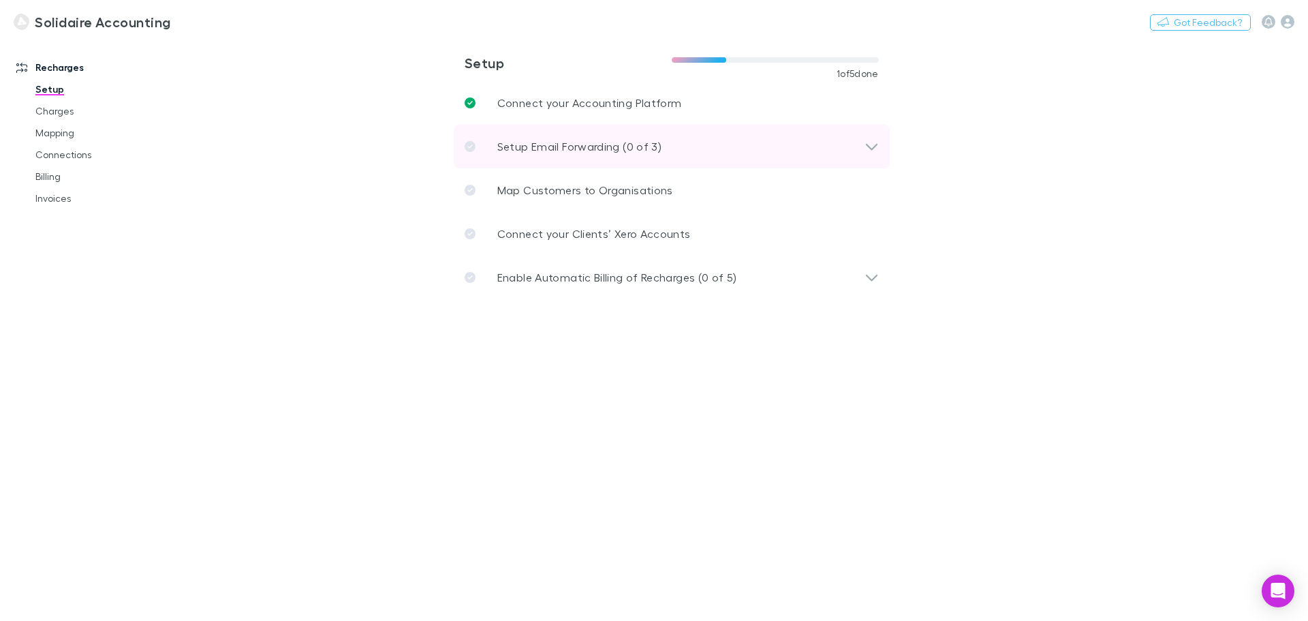
click at [874, 154] on icon at bounding box center [872, 146] width 14 height 16
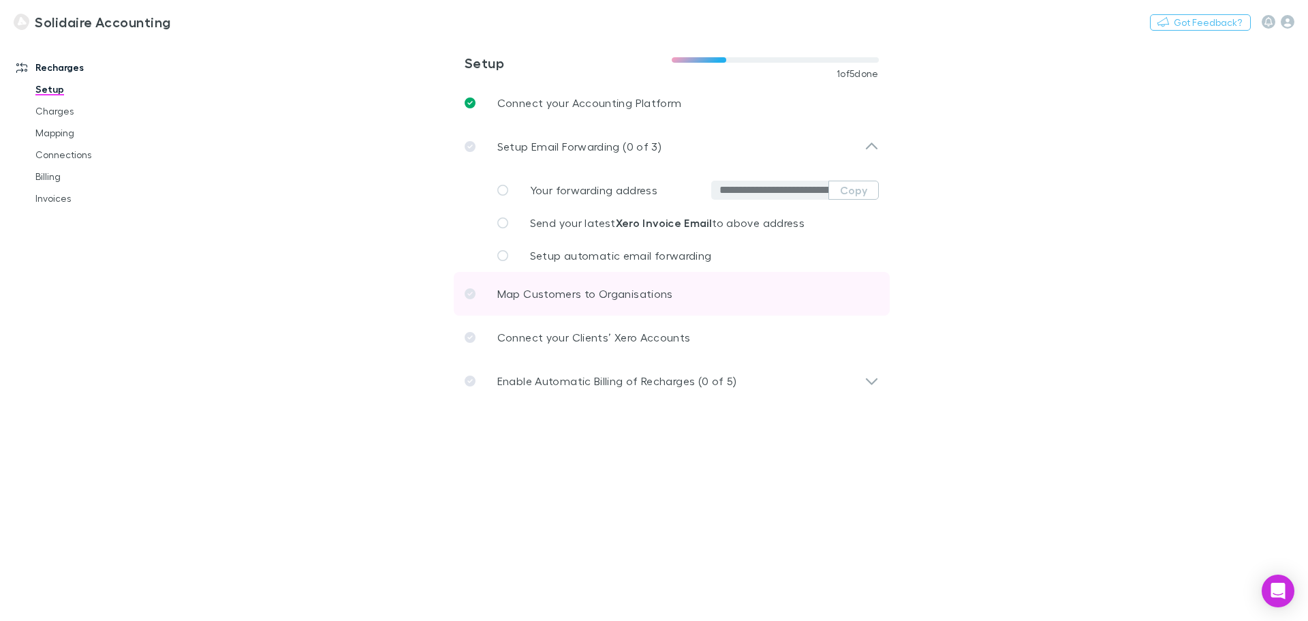
click at [581, 294] on p "Map Customers to Organisations" at bounding box center [585, 294] width 176 height 16
